Goal: Transaction & Acquisition: Book appointment/travel/reservation

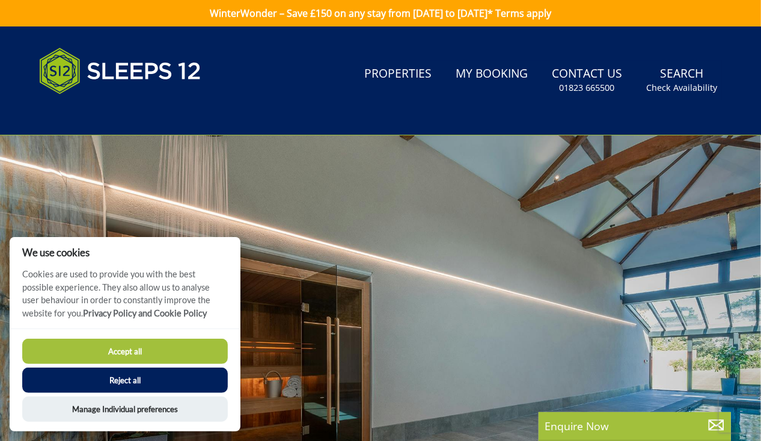
click at [129, 352] on button "Accept all" at bounding box center [125, 350] width 206 height 25
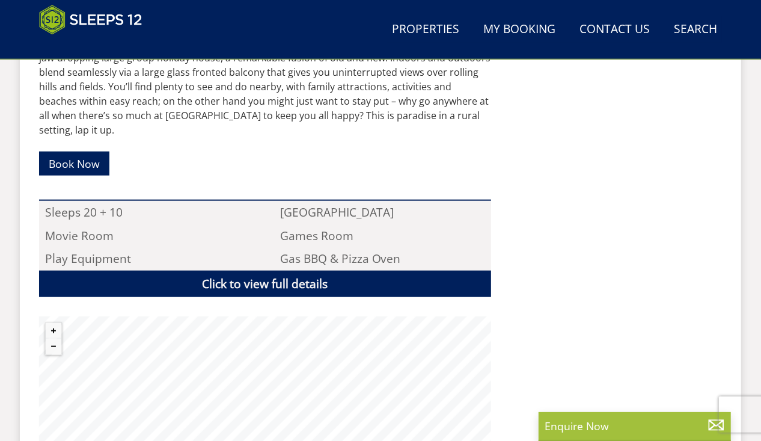
scroll to position [841, 0]
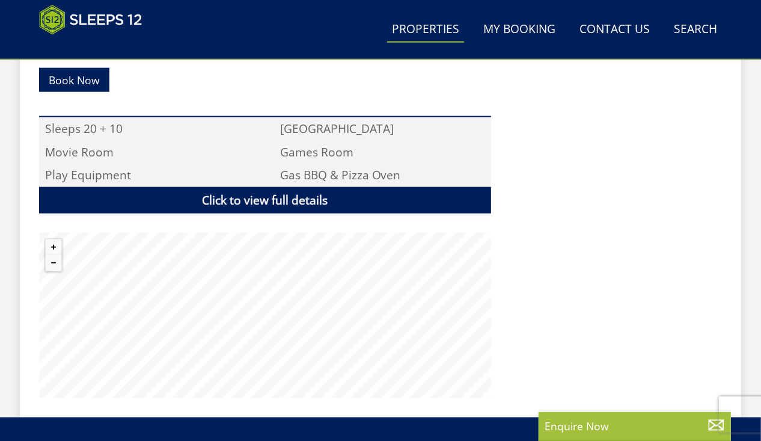
click at [401, 22] on link "Properties" at bounding box center [425, 29] width 77 height 27
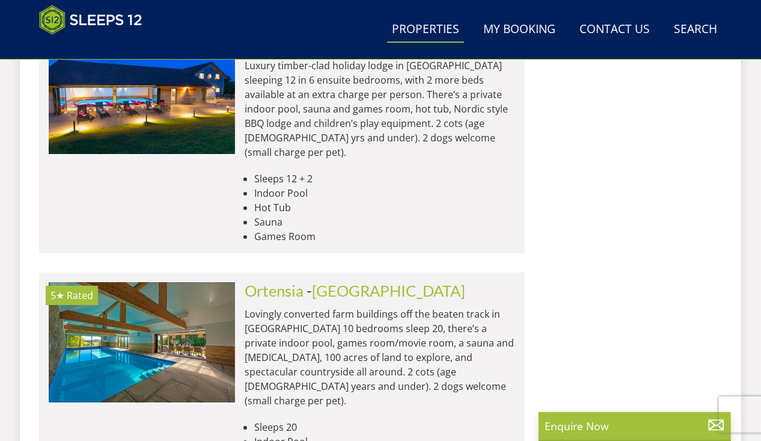
scroll to position [5108, 0]
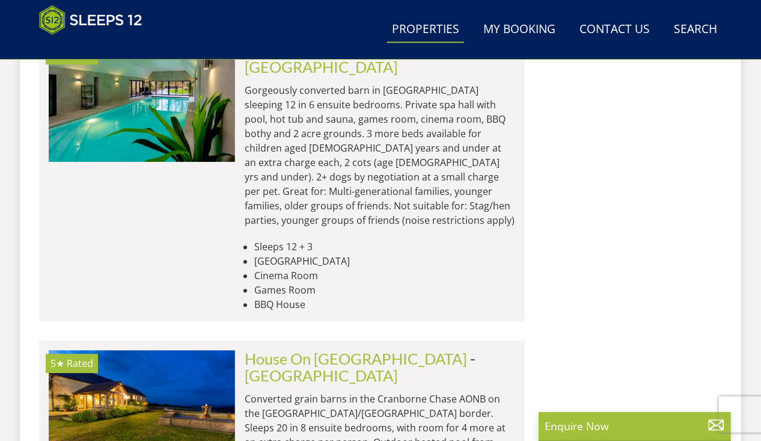
scroll to position [9916, 0]
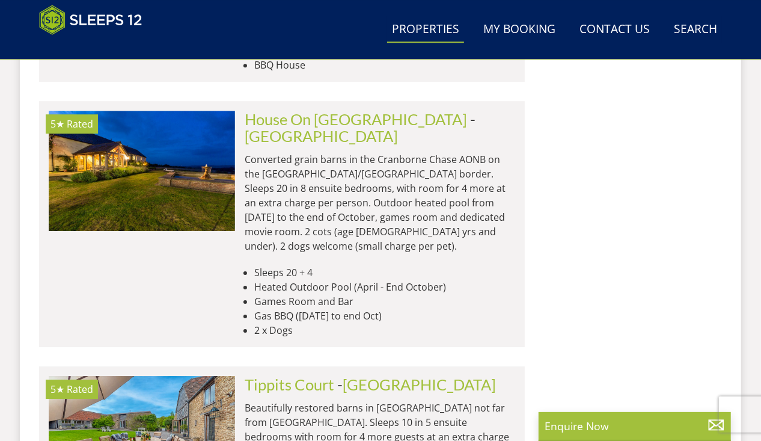
scroll to position [10036, 0]
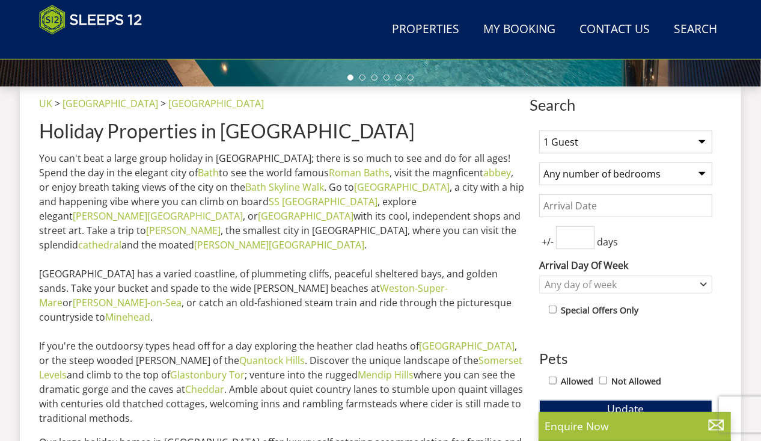
scroll to position [421, 0]
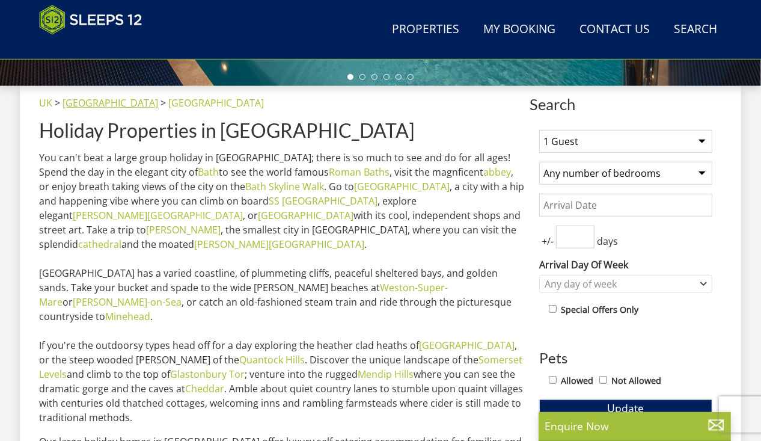
click at [87, 105] on link "[GEOGRAPHIC_DATA]" at bounding box center [111, 102] width 96 height 13
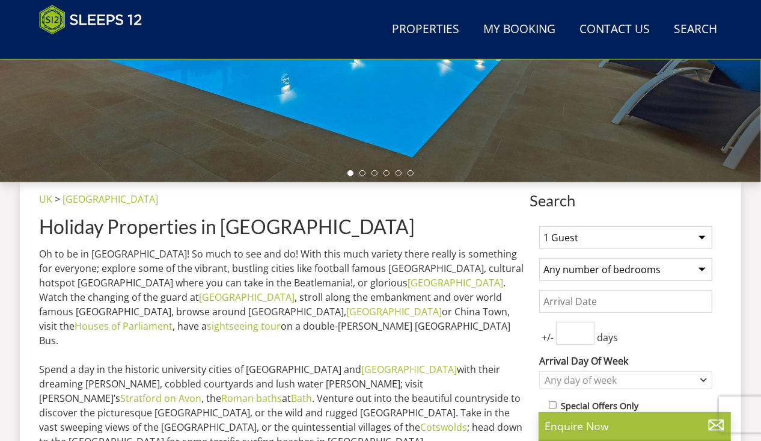
scroll to position [301, 0]
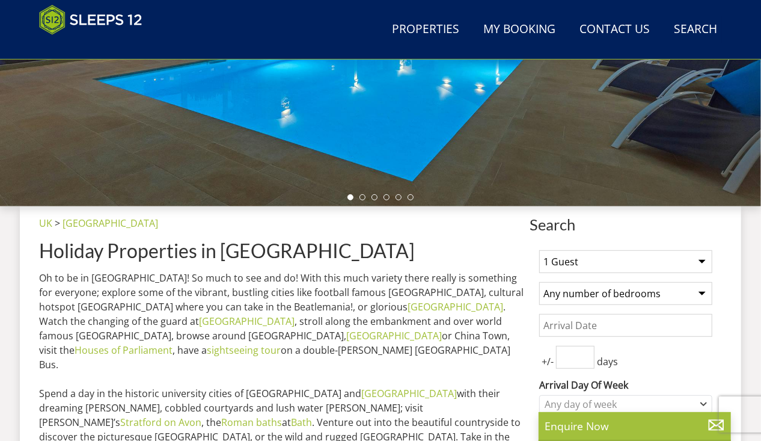
click at [704, 262] on select "1 Guest 2 Guests 3 Guests 4 Guests 5 Guests 6 Guests 7 Guests 8 Guests 9 Guests…" at bounding box center [625, 261] width 173 height 23
select select "12"
click at [539, 250] on select "1 Guest 2 Guests 3 Guests 4 Guests 5 Guests 6 Guests 7 Guests 8 Guests 9 Guests…" at bounding box center [625, 261] width 173 height 23
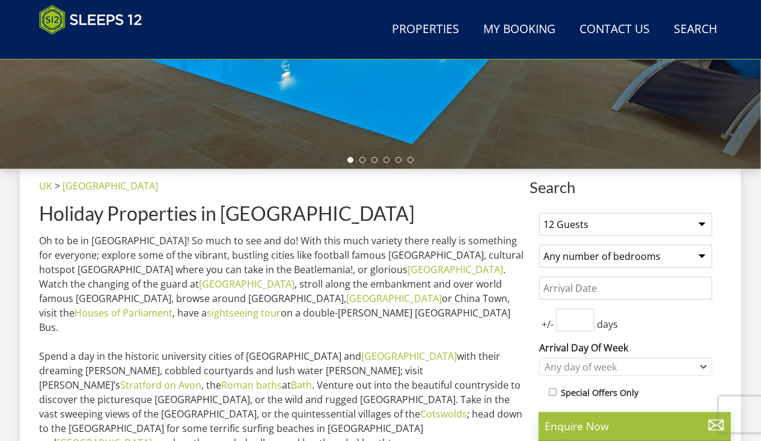
scroll to position [361, 0]
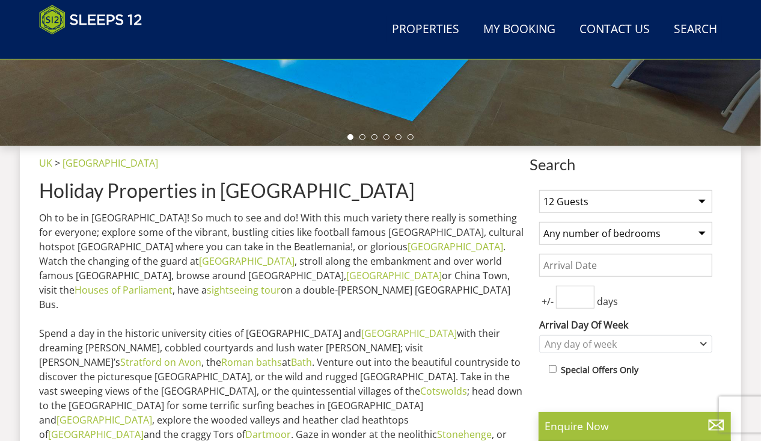
click at [702, 231] on select "Any number of bedrooms 3 Bedrooms 4 Bedrooms 5 Bedrooms 6 Bedrooms 7 Bedrooms 8…" at bounding box center [625, 233] width 173 height 23
select select "12"
click at [539, 222] on select "Any number of bedrooms 3 Bedrooms 4 Bedrooms 5 Bedrooms 6 Bedrooms 7 Bedrooms 8…" at bounding box center [625, 233] width 173 height 23
click at [609, 258] on input "Date" at bounding box center [625, 265] width 173 height 23
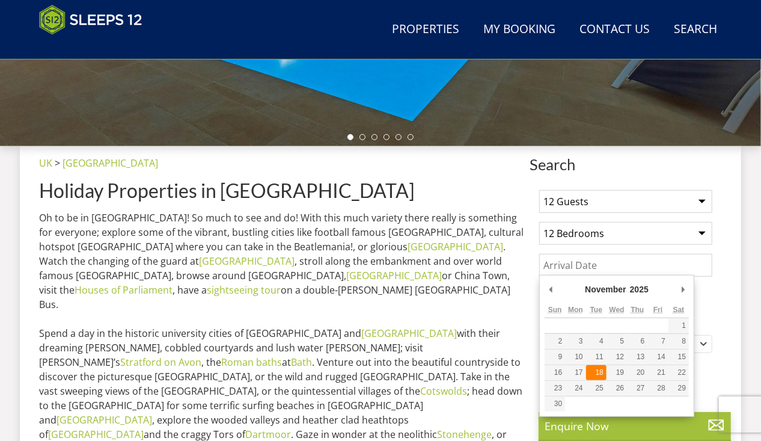
type input "[DATE]"
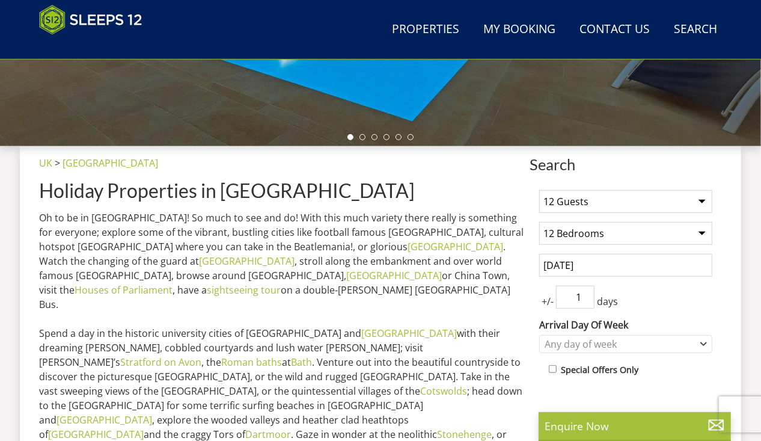
click at [587, 293] on input "1" at bounding box center [575, 296] width 38 height 23
type input "2"
click at [587, 293] on input "2" at bounding box center [575, 296] width 38 height 23
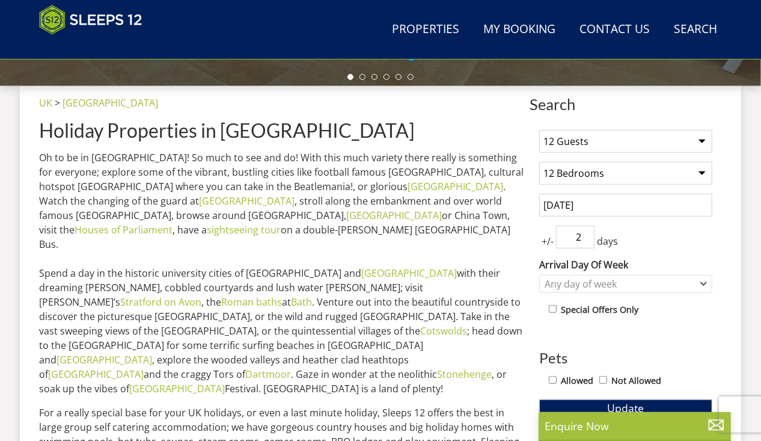
scroll to position [481, 0]
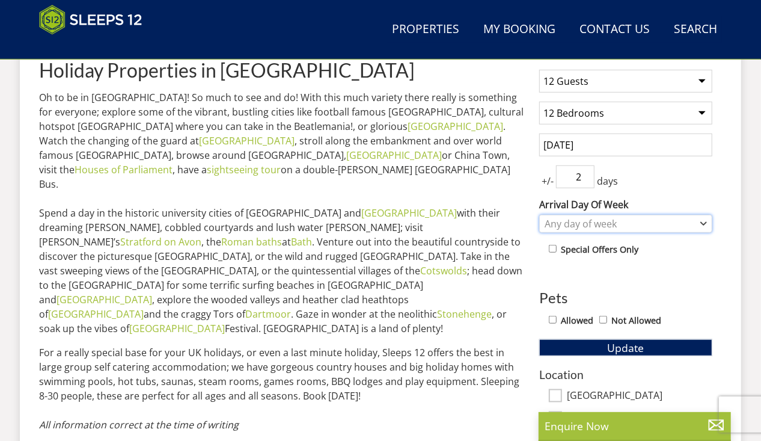
click at [704, 220] on icon "Combobox" at bounding box center [703, 223] width 7 height 7
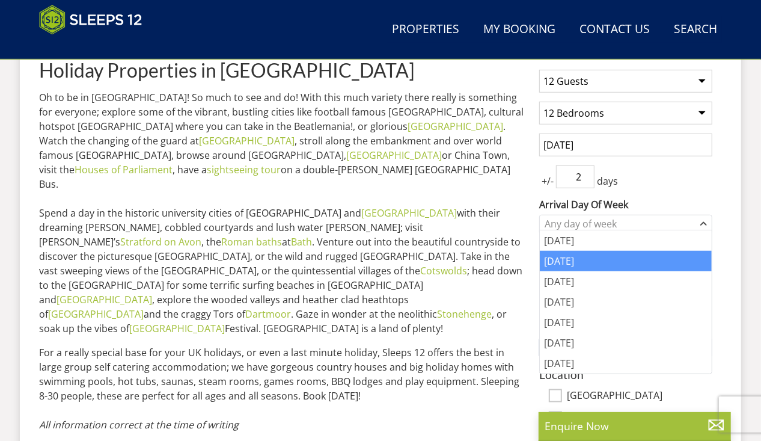
click at [568, 259] on div "[DATE]" at bounding box center [626, 261] width 172 height 20
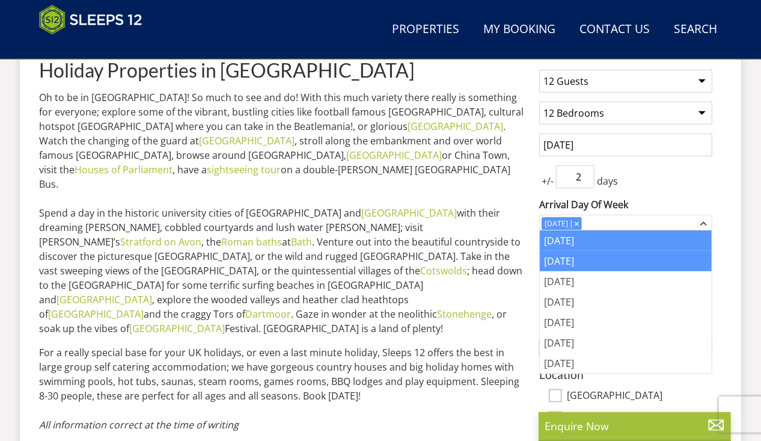
click at [560, 243] on div "[DATE]" at bounding box center [626, 240] width 172 height 20
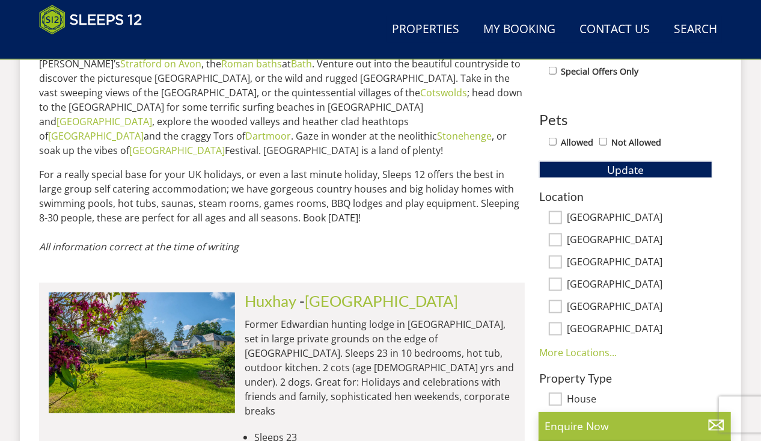
scroll to position [721, 0]
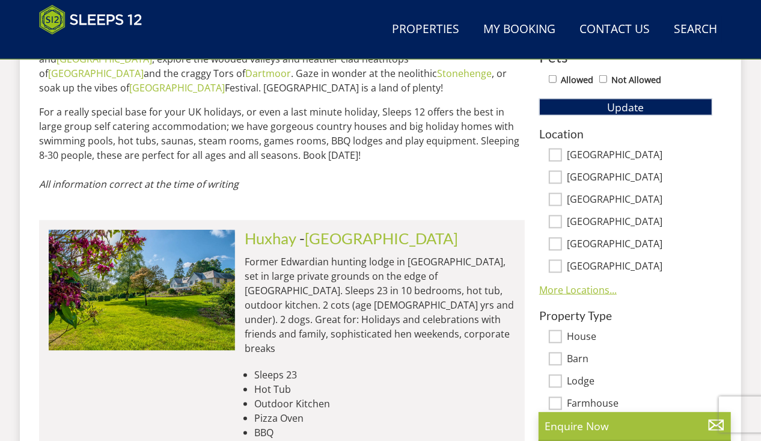
click at [566, 292] on link "More Locations..." at bounding box center [578, 289] width 78 height 13
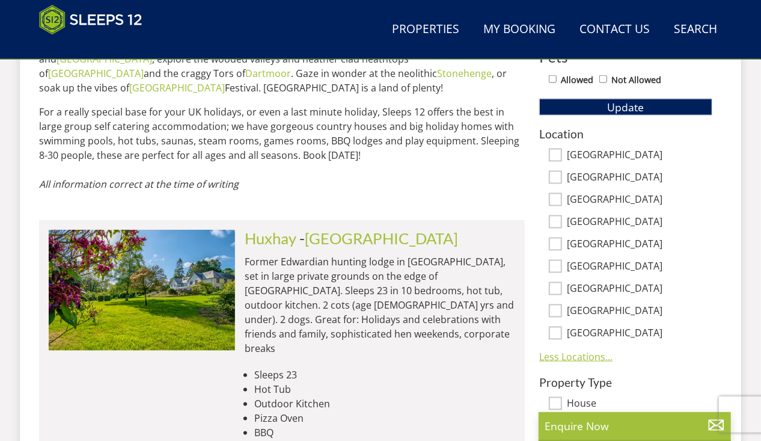
click at [572, 357] on link "Less Locations..." at bounding box center [575, 356] width 73 height 13
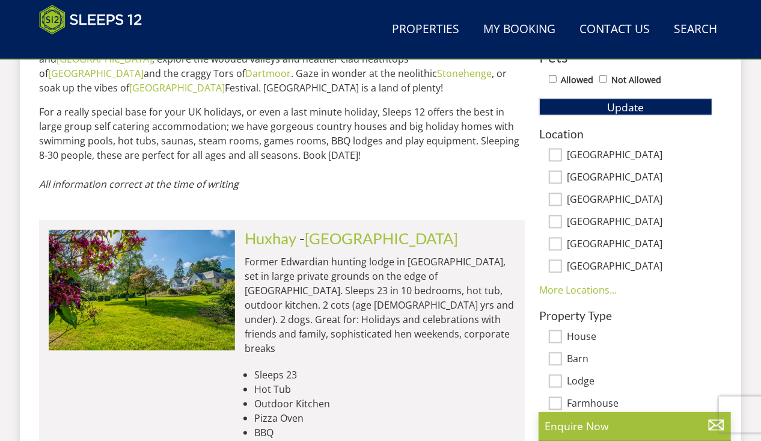
click at [555, 287] on link "More Locations..." at bounding box center [578, 289] width 78 height 13
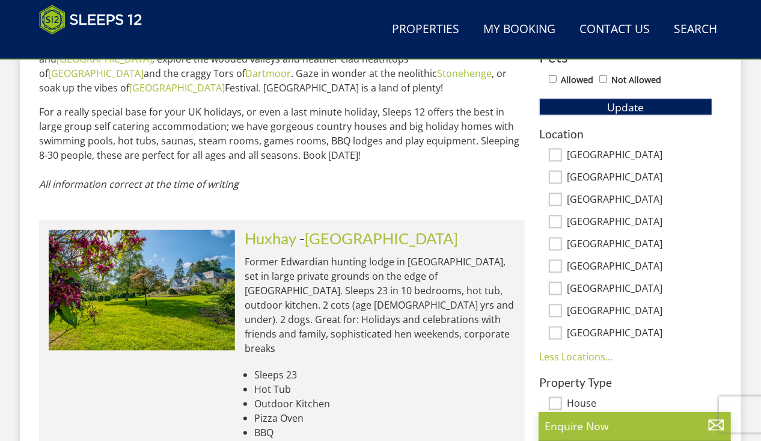
click at [558, 333] on input "[GEOGRAPHIC_DATA]" at bounding box center [555, 332] width 13 height 13
checkbox input "true"
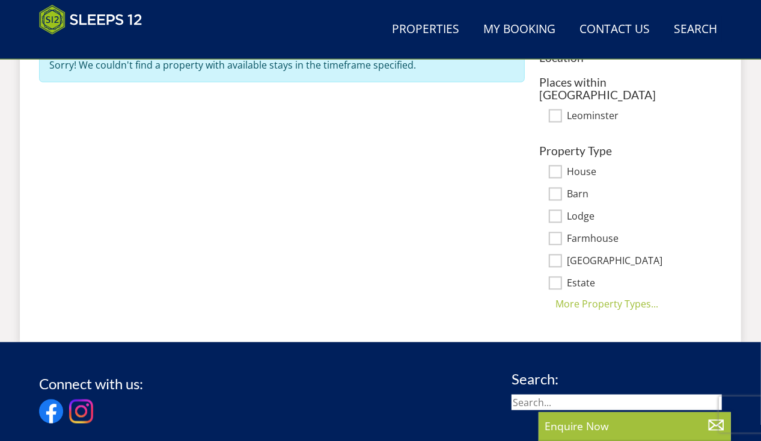
scroll to position [781, 0]
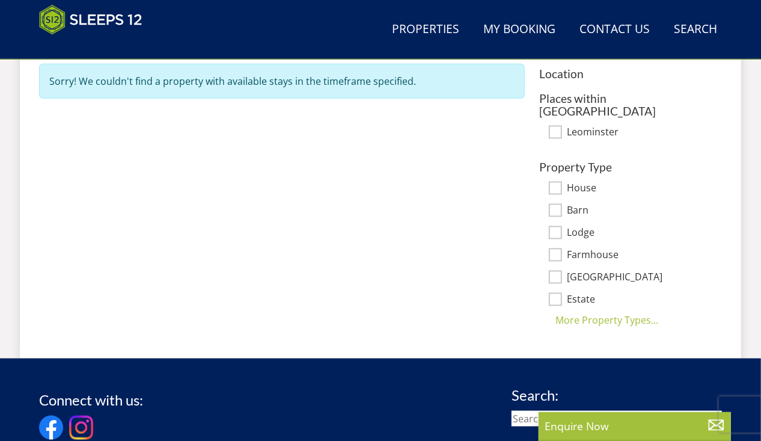
click at [553, 182] on div "House" at bounding box center [625, 188] width 173 height 13
click at [559, 182] on input "House" at bounding box center [555, 188] width 13 height 13
checkbox input "true"
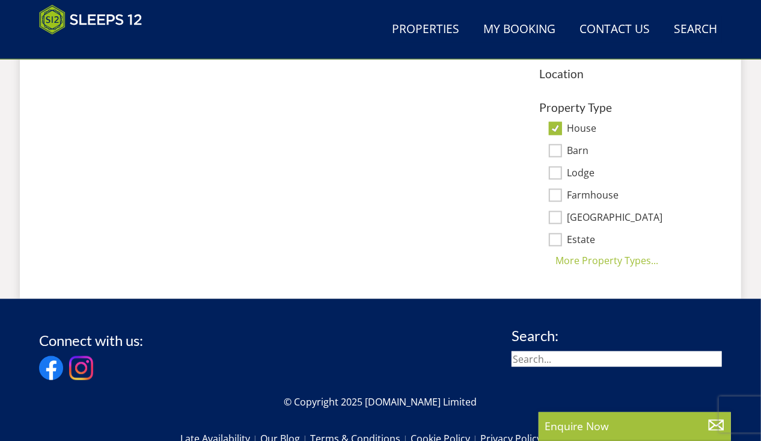
click at [556, 172] on input "Lodge" at bounding box center [555, 172] width 13 height 13
checkbox input "true"
click at [555, 219] on input "[GEOGRAPHIC_DATA]" at bounding box center [555, 217] width 13 height 13
checkbox input "true"
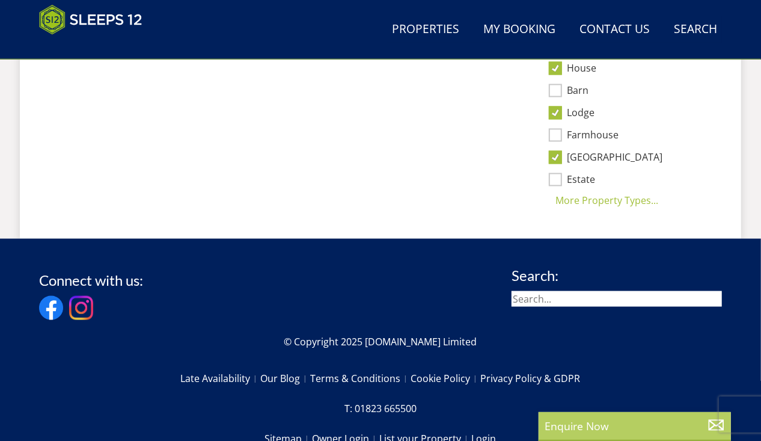
click at [631, 421] on p "Enquire Now" at bounding box center [635, 426] width 180 height 16
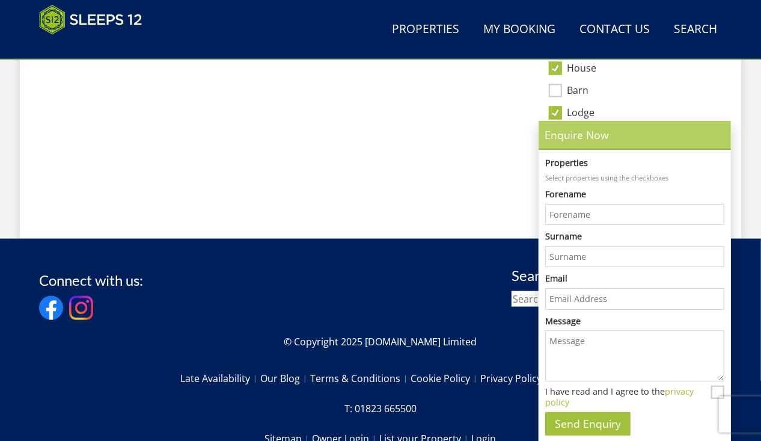
scroll to position [0, 0]
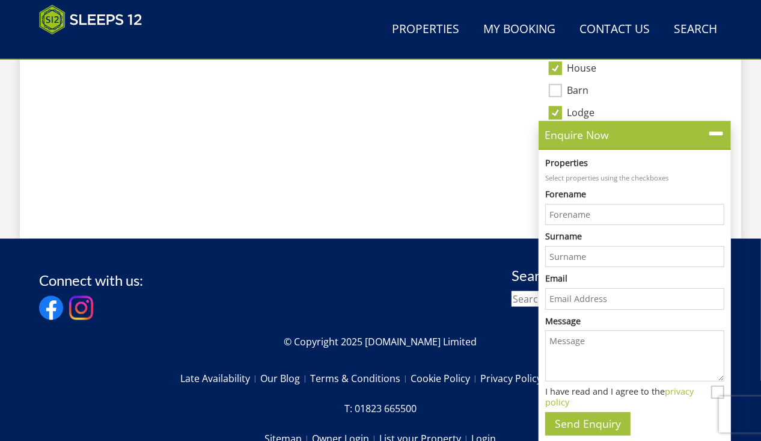
drag, startPoint x: 355, startPoint y: 153, endPoint x: 349, endPoint y: 147, distance: 8.5
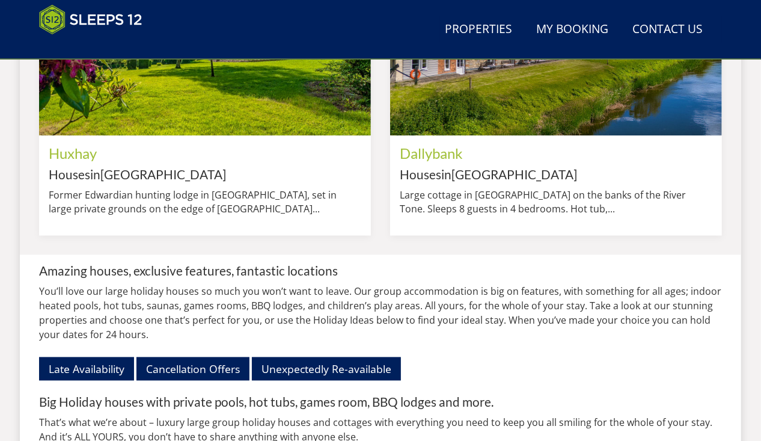
scroll to position [972, 0]
